Goal: Obtain resource: Obtain resource

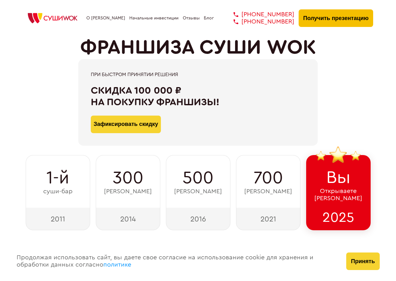
click at [343, 17] on button "Получить презентацию" at bounding box center [335, 18] width 75 height 18
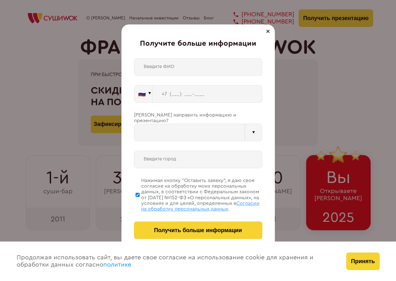
type input "WhatsApp"
click at [144, 96] on button "🇷🇺" at bounding box center [143, 94] width 18 height 18
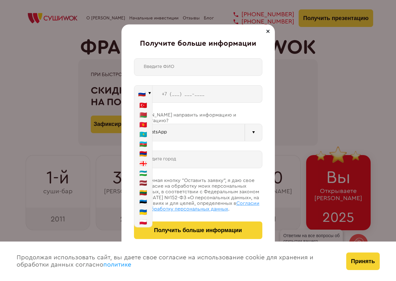
click at [313, 119] on div "Получите больше информации 🇷🇺 🇹🇷 🇧🇾 🇰🇬 🇰🇿 🇦🇿 🇦🇲 🇷🇺" at bounding box center [198, 140] width 396 height 281
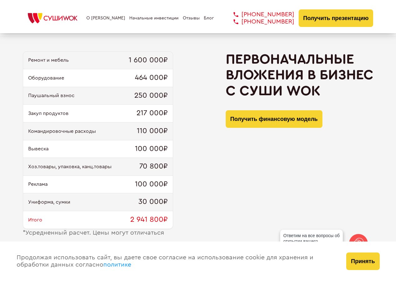
scroll to position [610, 0]
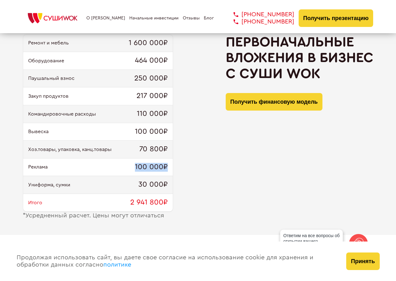
drag, startPoint x: 167, startPoint y: 166, endPoint x: 118, endPoint y: 166, distance: 49.1
click at [118, 166] on div "Реклама 100 000₽" at bounding box center [97, 167] width 149 height 18
click at [205, 175] on div "Ремонт и мебель 1 600 000₽ Оборудование 464 000₽ Паушальный взнос 250 000₽ Заку…" at bounding box center [198, 126] width 350 height 185
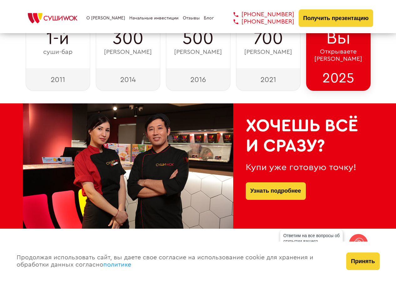
scroll to position [95, 0]
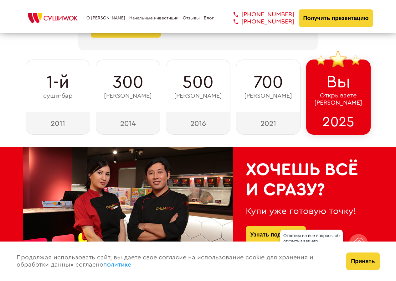
click at [333, 111] on div "Вы Открываете Суши Wok" at bounding box center [338, 85] width 64 height 53
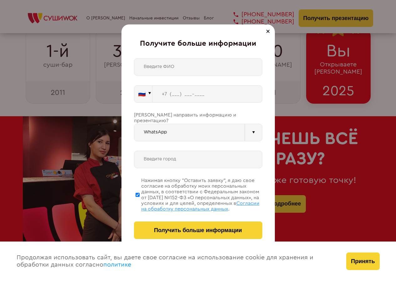
scroll to position [127, 0]
click at [341, 84] on div "Получите больше информации 🇷🇺 🇹🇷 🇧🇾 🇰🇬 🇰🇿 🇦🇿 🇦🇲 🇷🇺" at bounding box center [198, 140] width 396 height 281
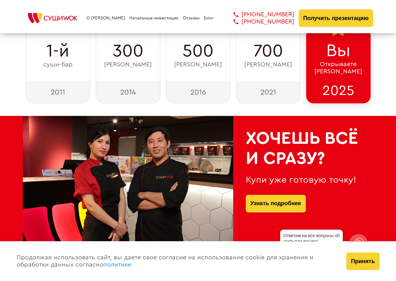
click at [353, 76] on div "Вы Открываете Суши Wok" at bounding box center [338, 54] width 64 height 53
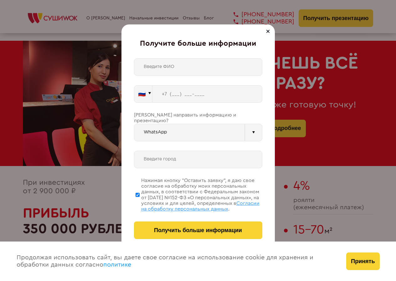
scroll to position [220, 0]
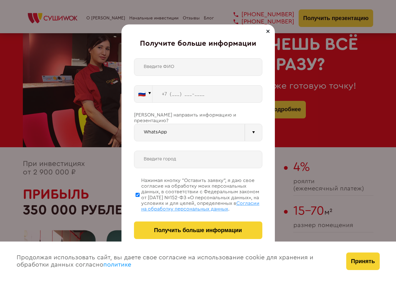
click at [180, 150] on input "text" at bounding box center [198, 159] width 128 height 18
click at [183, 68] on input "text" at bounding box center [198, 67] width 128 height 18
type input "[PERSON_NAME]"
click at [146, 93] on button "🇷🇺" at bounding box center [143, 94] width 18 height 18
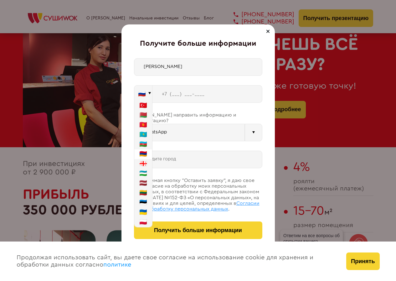
click at [142, 151] on button "🇦🇲" at bounding box center [143, 154] width 18 height 10
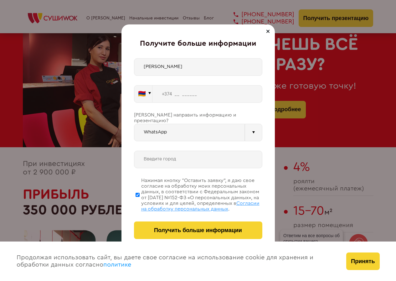
click at [180, 93] on input "tel" at bounding box center [207, 94] width 110 height 18
type input "[PHONE_NUMBER]"
click at [247, 127] on div at bounding box center [254, 133] width 18 height 18
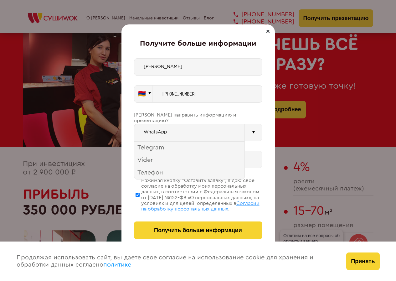
click at [202, 128] on input "WhatsApp" at bounding box center [189, 133] width 111 height 18
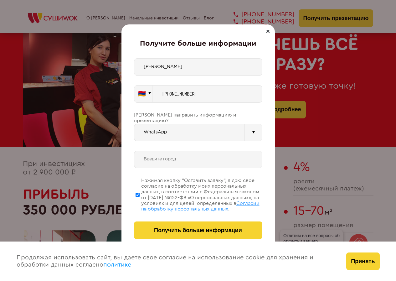
click at [200, 150] on input "text" at bounding box center [198, 159] width 128 height 18
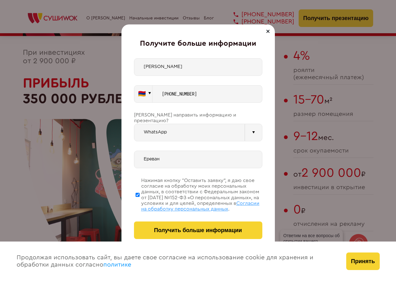
scroll to position [346, 0]
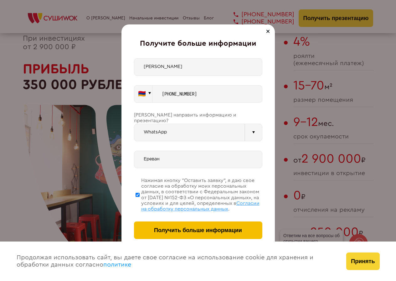
type input "Ереван"
click at [184, 226] on button "Получить больше информации" at bounding box center [198, 230] width 128 height 18
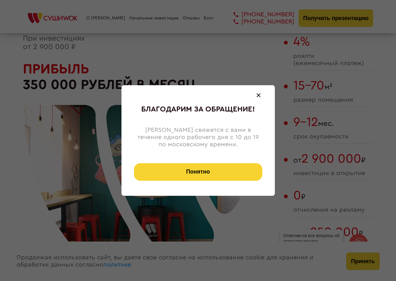
click at [203, 175] on button "Понятно" at bounding box center [198, 172] width 128 height 18
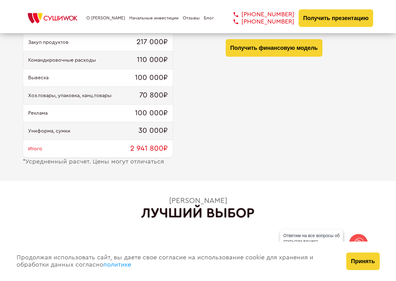
scroll to position [675, 0]
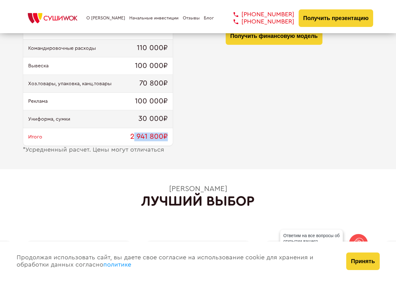
drag, startPoint x: 132, startPoint y: 138, endPoint x: 165, endPoint y: 139, distance: 33.2
click at [182, 143] on div "Ремонт и мебель 1 600 000₽ Оборудование 464 000₽ Паушальный взнос 250 000₽ Заку…" at bounding box center [198, 60] width 350 height 185
click at [165, 139] on span "2 941 800₽" at bounding box center [149, 136] width 38 height 9
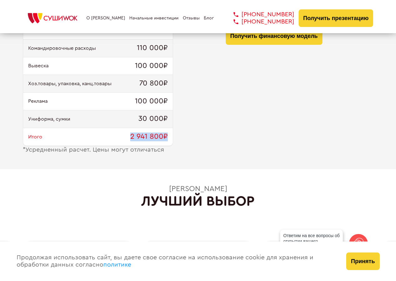
click at [165, 139] on span "2 941 800₽" at bounding box center [149, 136] width 38 height 9
